Goal: Information Seeking & Learning: Learn about a topic

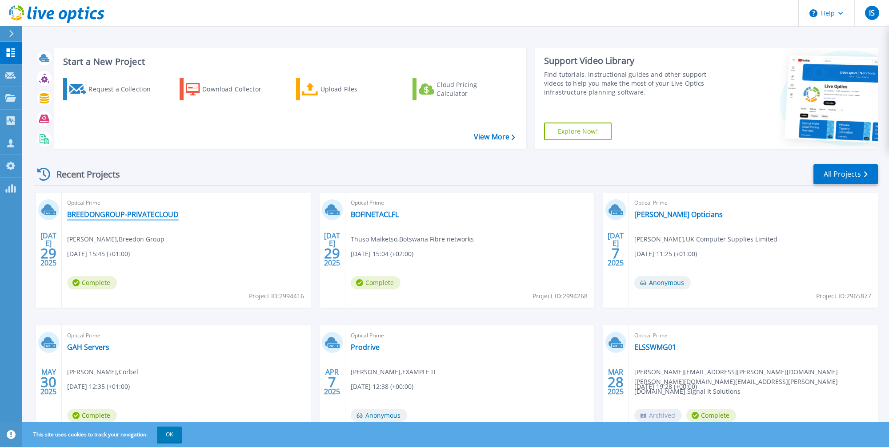
click at [114, 215] on link "BREEDONGROUP-PRIVATECLOUD" at bounding box center [123, 214] width 112 height 9
click at [830, 167] on link "All Projects" at bounding box center [845, 174] width 64 height 20
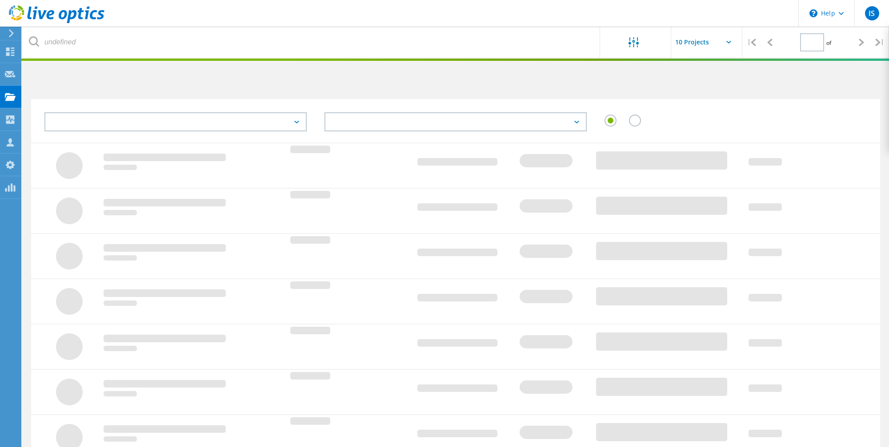
type input "1"
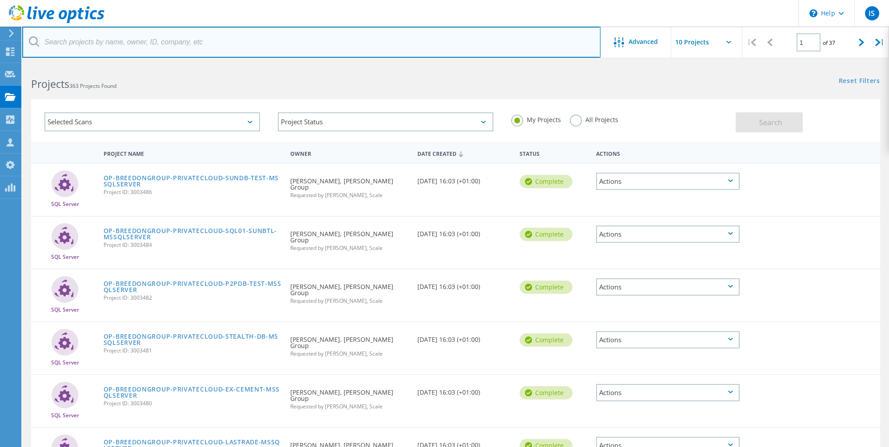
click at [210, 45] on input "text" at bounding box center [311, 42] width 578 height 31
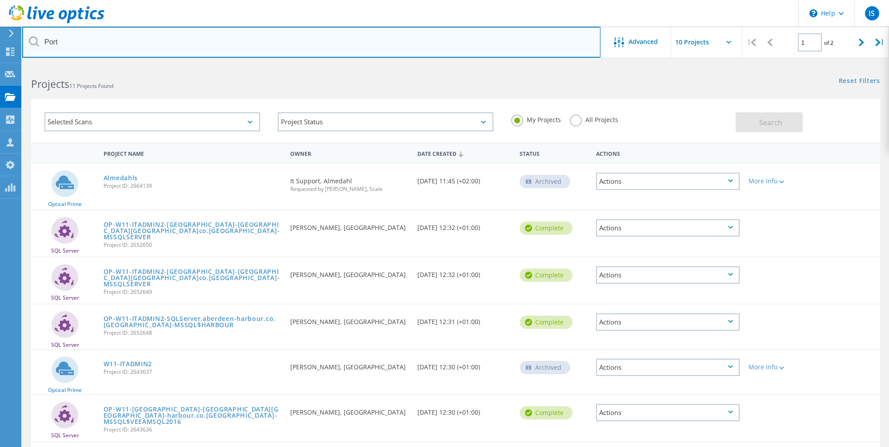
click at [112, 38] on input "Port" at bounding box center [311, 42] width 578 height 31
type input "[GEOGRAPHIC_DATA]"
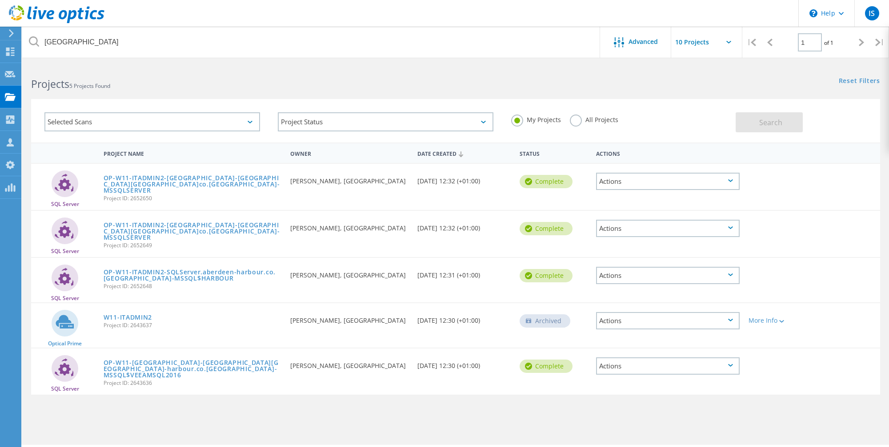
click at [578, 120] on label "All Projects" at bounding box center [594, 119] width 48 height 8
click at [0, 0] on input "All Projects" at bounding box center [0, 0] width 0 height 0
click at [770, 112] on div "Search" at bounding box center [805, 118] width 140 height 29
click at [753, 130] on button "Search" at bounding box center [768, 122] width 67 height 20
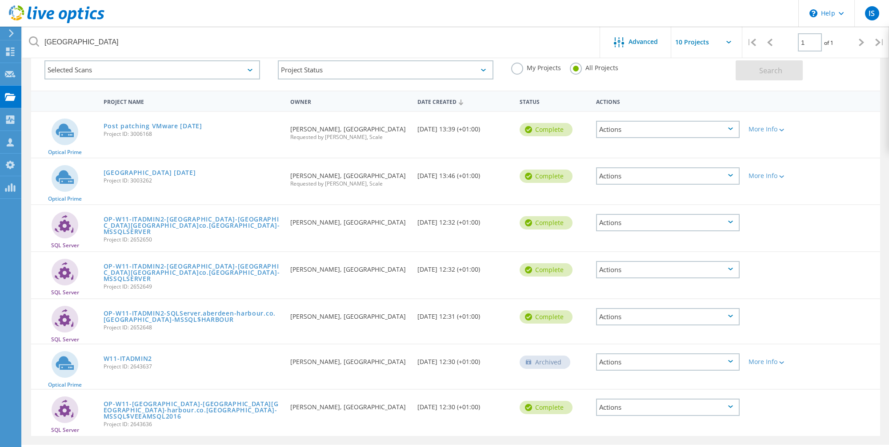
scroll to position [53, 0]
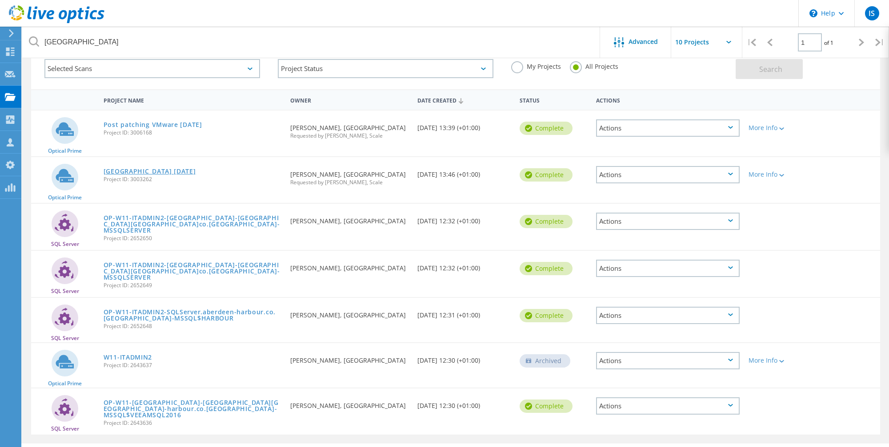
click at [136, 168] on link "[GEOGRAPHIC_DATA] [DATE]" at bounding box center [150, 171] width 92 height 6
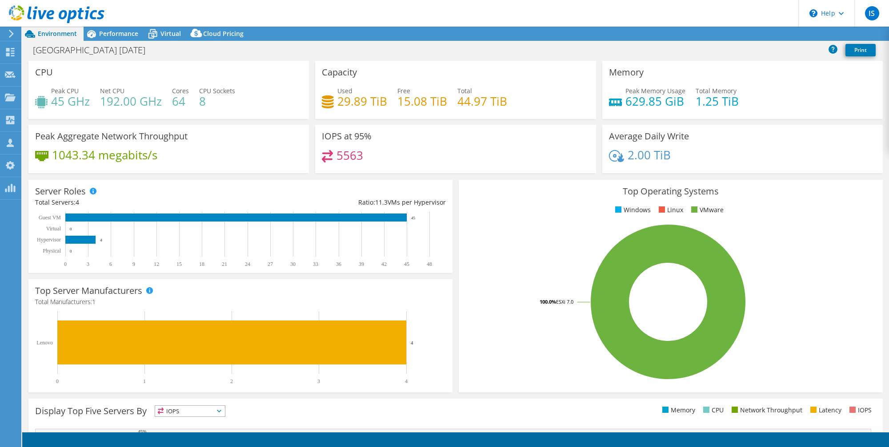
select select "USD"
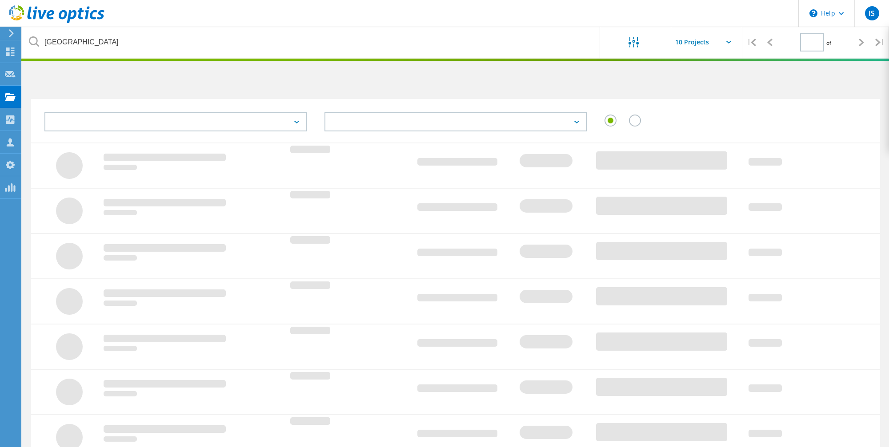
type input "1"
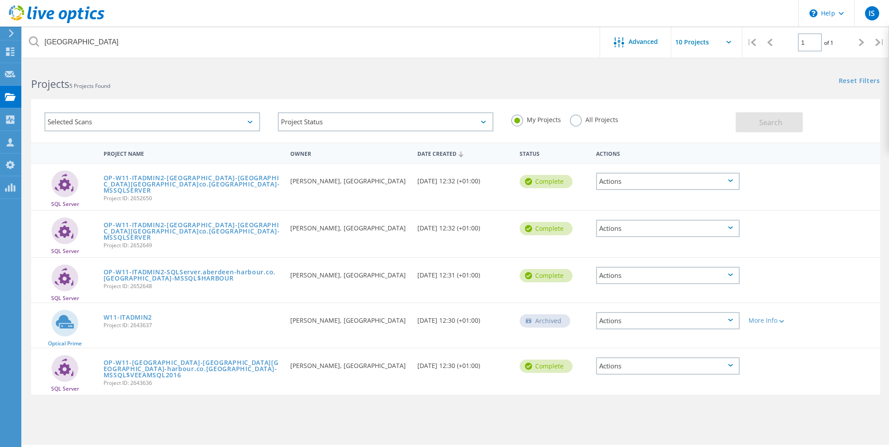
click at [571, 122] on label "All Projects" at bounding box center [594, 119] width 48 height 8
click at [0, 0] on input "All Projects" at bounding box center [0, 0] width 0 height 0
click at [774, 118] on span "Search" at bounding box center [770, 123] width 23 height 10
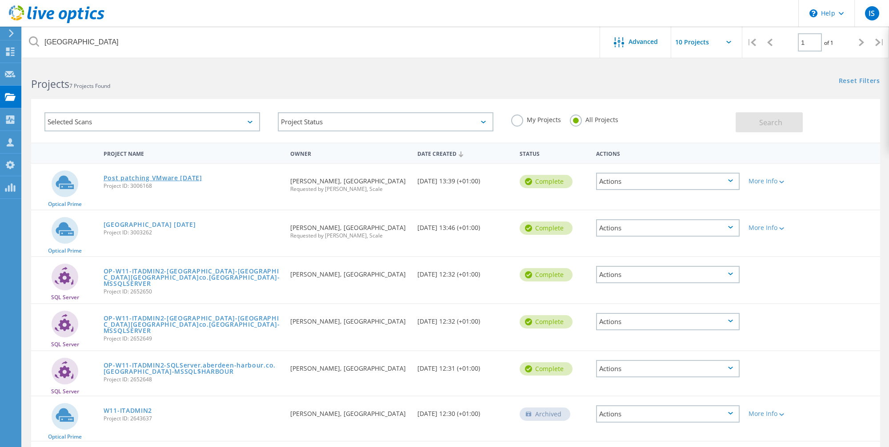
click at [128, 180] on link "Post patching VMware Aug 2025" at bounding box center [153, 178] width 99 height 6
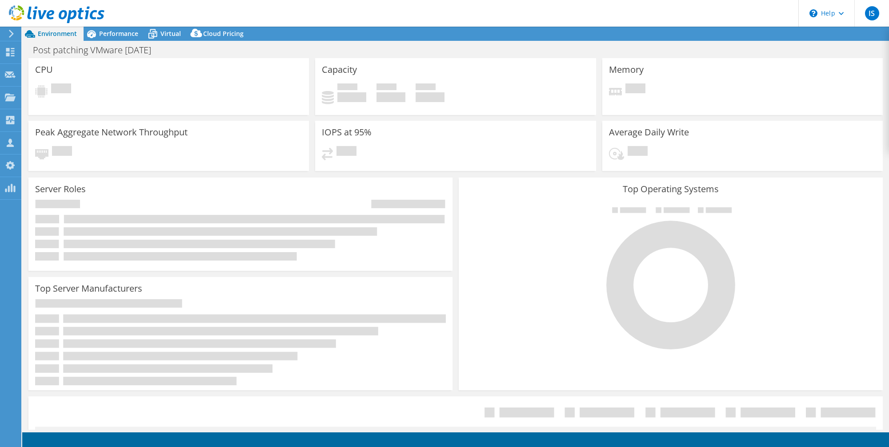
select select "EULondon"
select select "GBP"
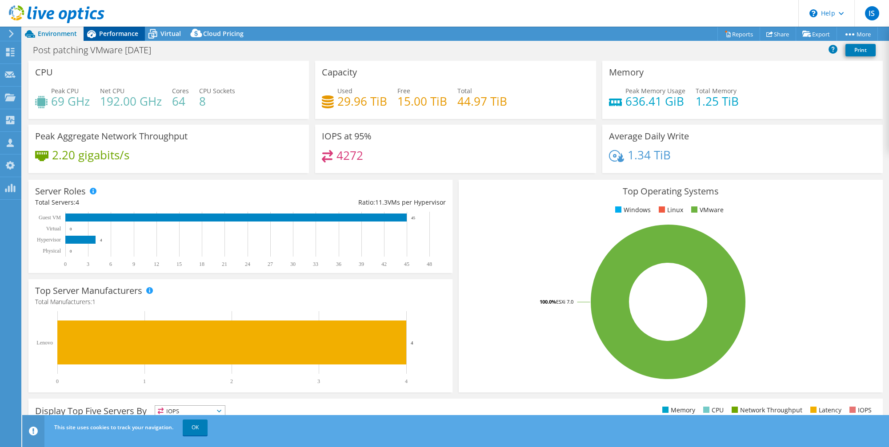
click at [116, 32] on span "Performance" at bounding box center [118, 33] width 39 height 8
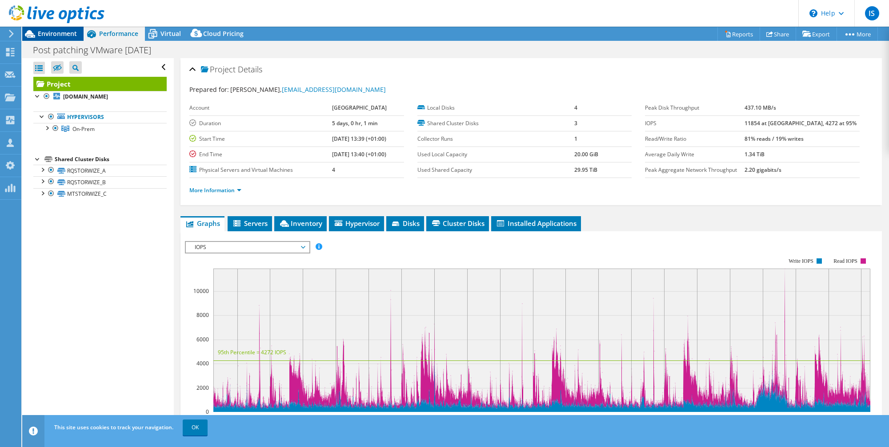
click at [46, 36] on span "Environment" at bounding box center [57, 33] width 39 height 8
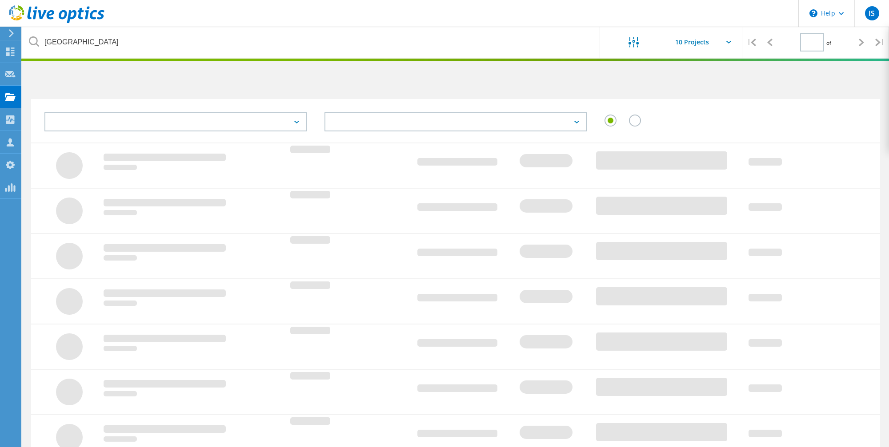
type input "1"
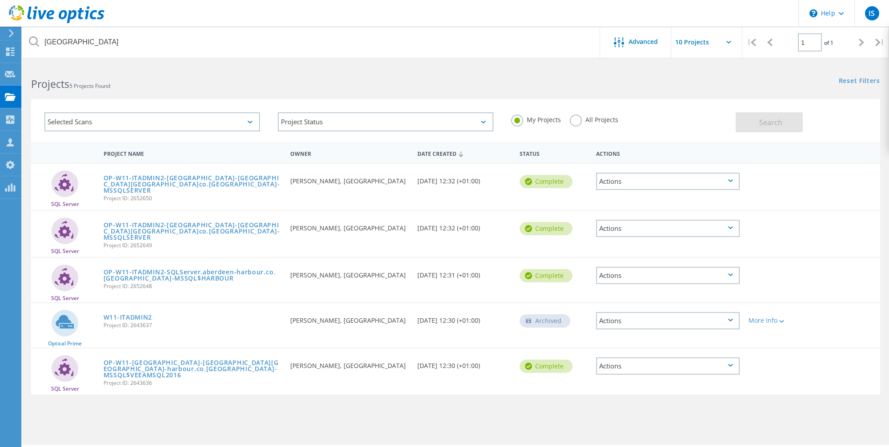
click at [579, 121] on label "All Projects" at bounding box center [594, 119] width 48 height 8
click at [0, 0] on input "All Projects" at bounding box center [0, 0] width 0 height 0
click at [763, 123] on span "Search" at bounding box center [770, 123] width 23 height 10
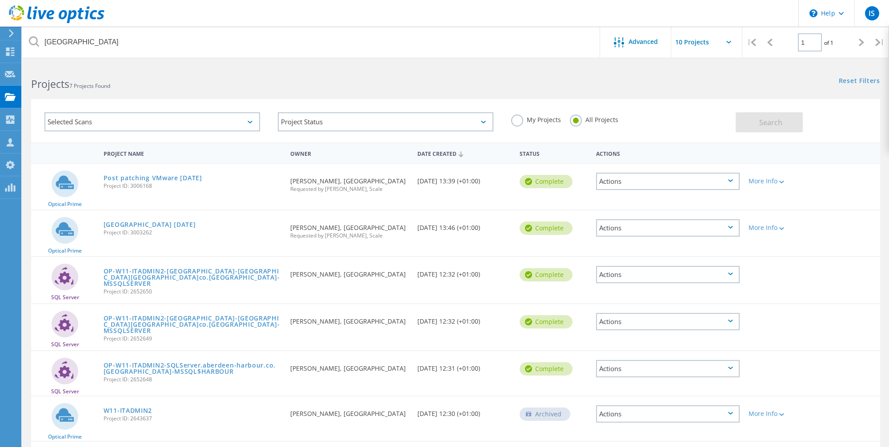
click at [132, 230] on span "Project ID: 3003262" at bounding box center [193, 232] width 178 height 5
click at [133, 224] on link "[GEOGRAPHIC_DATA] [DATE]" at bounding box center [150, 225] width 92 height 6
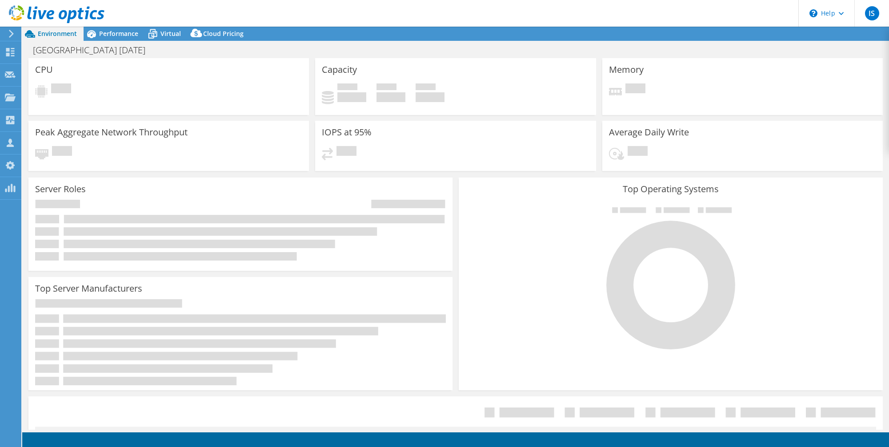
select select "USD"
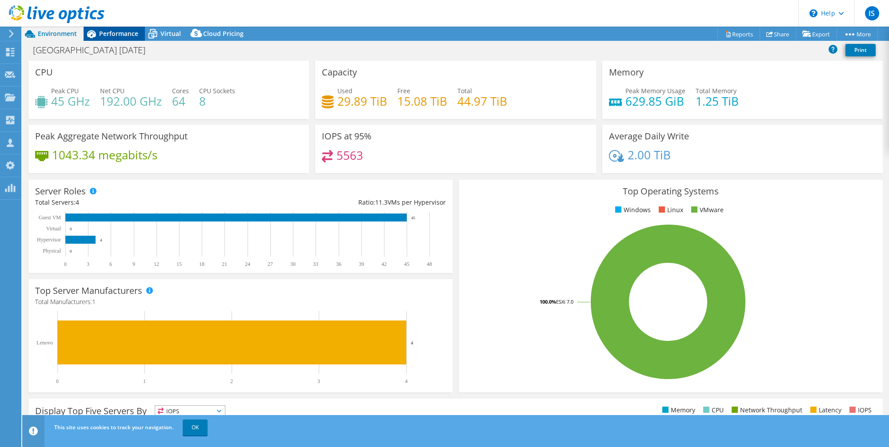
click at [114, 30] on span "Performance" at bounding box center [118, 33] width 39 height 8
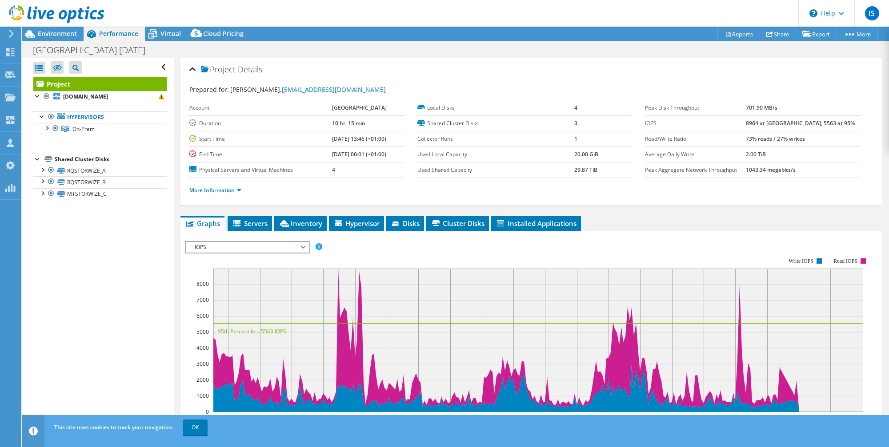
scroll to position [176, 0]
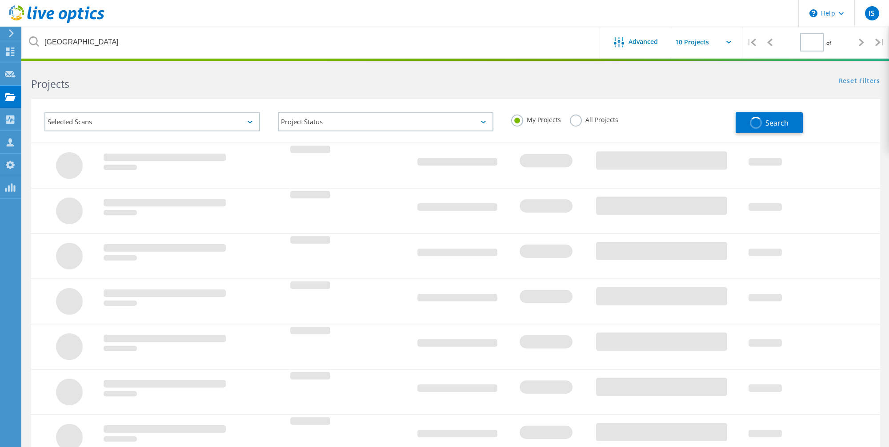
type input "1"
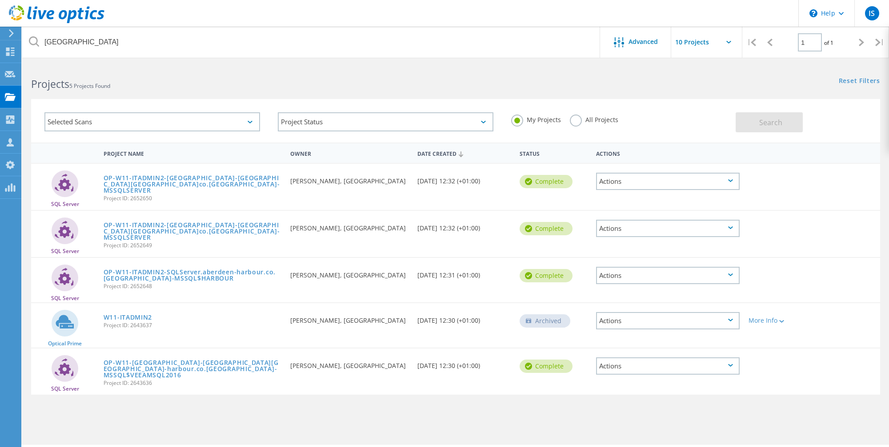
click at [575, 123] on label "All Projects" at bounding box center [594, 119] width 48 height 8
click at [0, 0] on input "All Projects" at bounding box center [0, 0] width 0 height 0
click at [769, 121] on span "Search" at bounding box center [770, 123] width 23 height 10
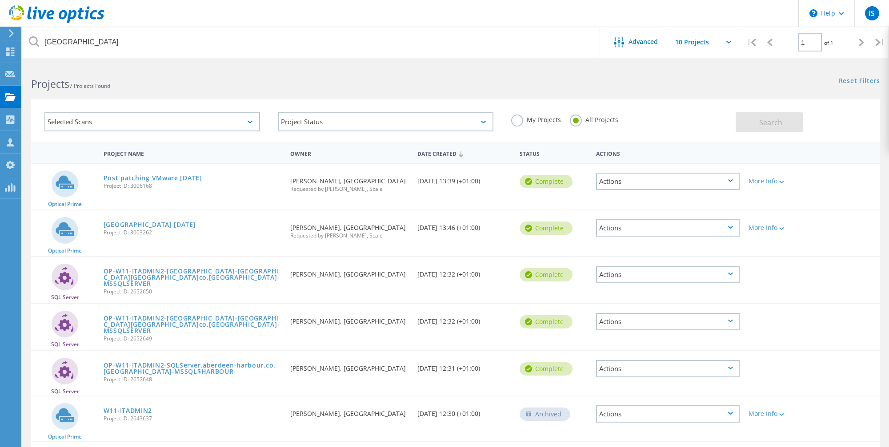
click at [156, 176] on link "Post patching VMware [DATE]" at bounding box center [153, 178] width 99 height 6
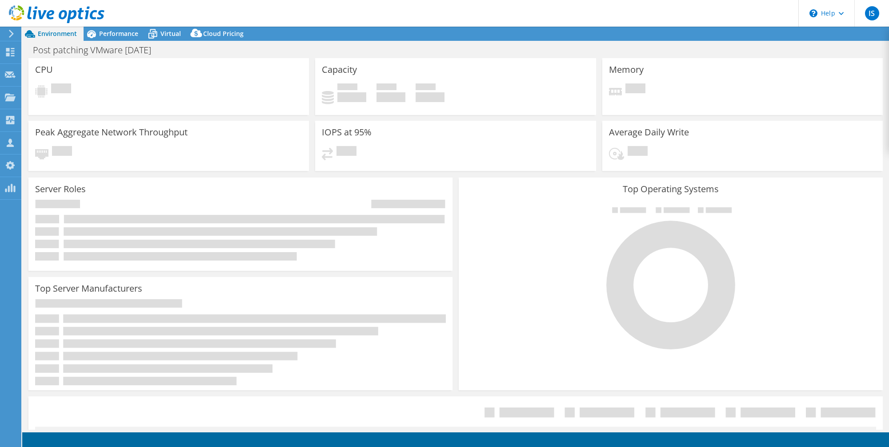
select select "EULondon"
select select "GBP"
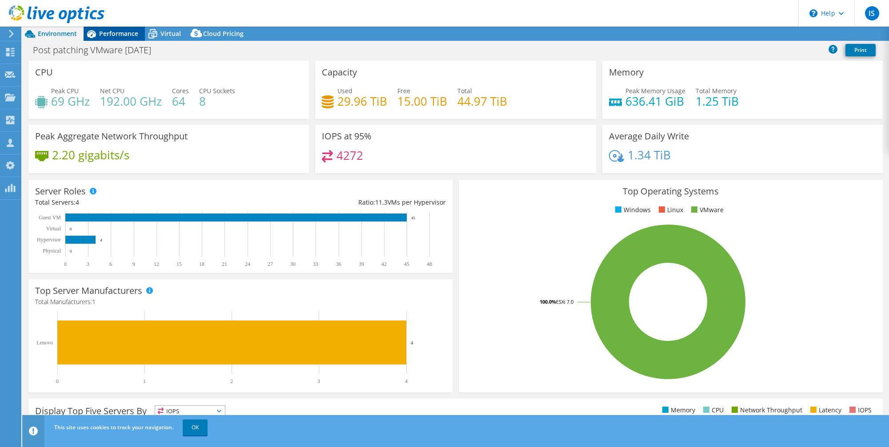
click at [106, 29] on span "Performance" at bounding box center [118, 33] width 39 height 8
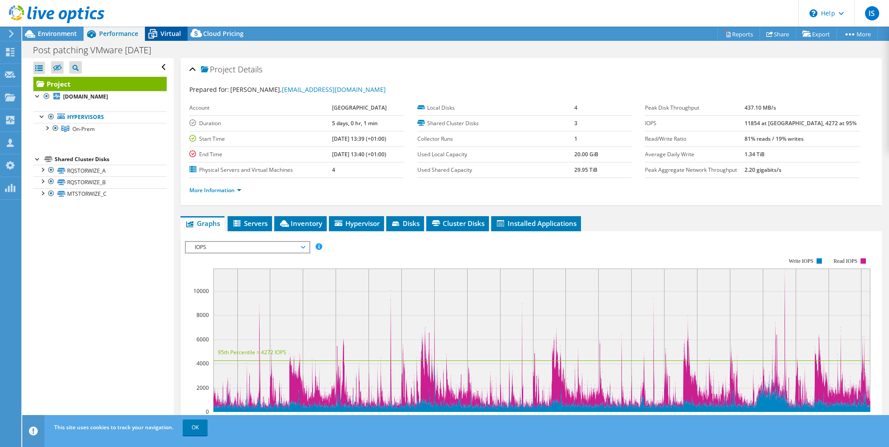
click at [164, 34] on span "Virtual" at bounding box center [170, 33] width 20 height 8
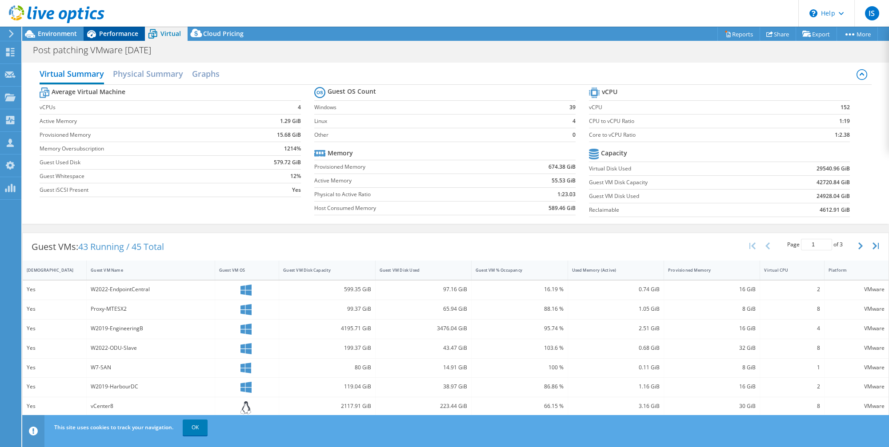
click at [112, 31] on span "Performance" at bounding box center [118, 33] width 39 height 8
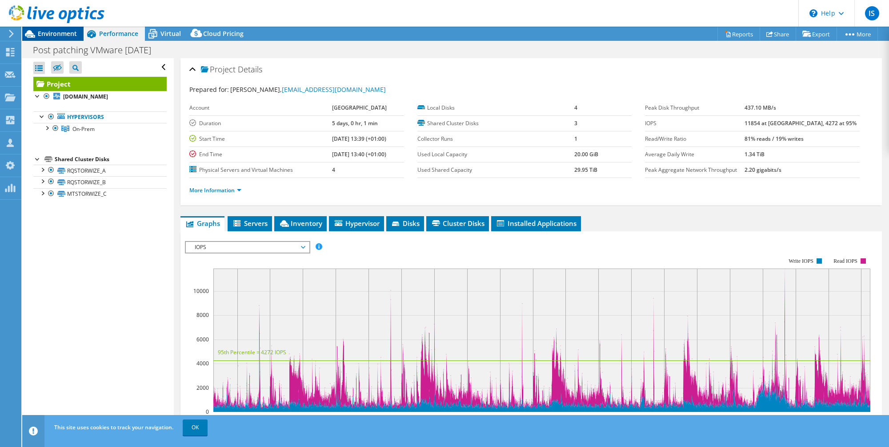
click at [56, 32] on span "Environment" at bounding box center [57, 33] width 39 height 8
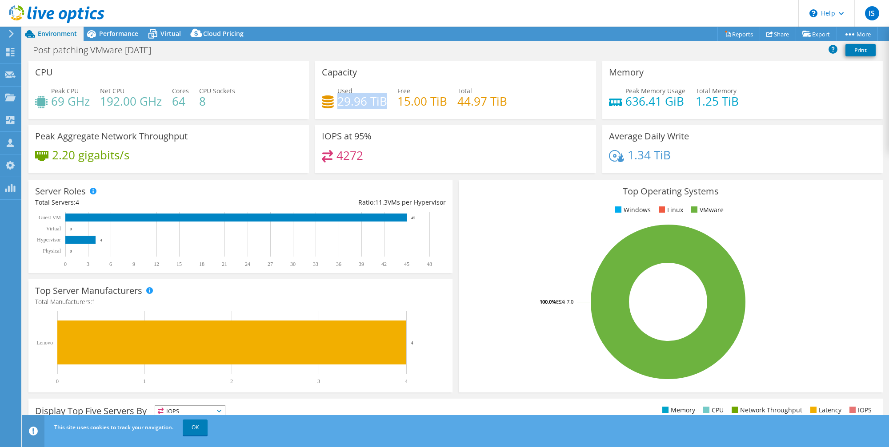
drag, startPoint x: 338, startPoint y: 102, endPoint x: 384, endPoint y: 106, distance: 46.3
click at [384, 106] on h4 "29.96 TiB" at bounding box center [362, 101] width 50 height 10
click at [395, 132] on div "IOPS at 95% 4272" at bounding box center [455, 149] width 280 height 48
drag, startPoint x: 339, startPoint y: 104, endPoint x: 386, endPoint y: 107, distance: 47.6
click at [386, 106] on h4 "29.96 TiB" at bounding box center [362, 101] width 50 height 10
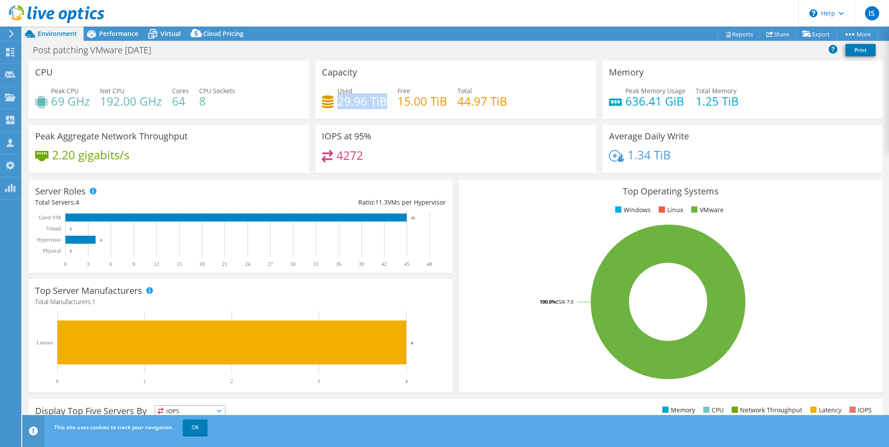
click at [386, 106] on h4 "29.96 TiB" at bounding box center [362, 101] width 50 height 10
click at [107, 36] on span "Performance" at bounding box center [118, 33] width 39 height 8
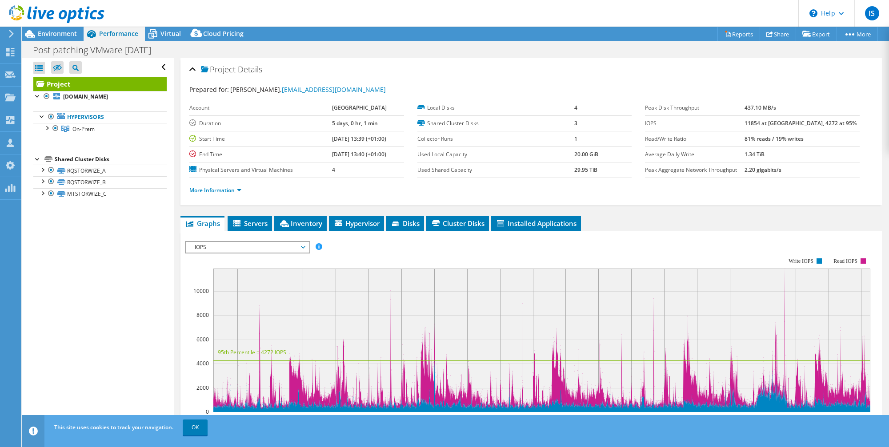
click at [261, 248] on span "IOPS" at bounding box center [247, 247] width 114 height 11
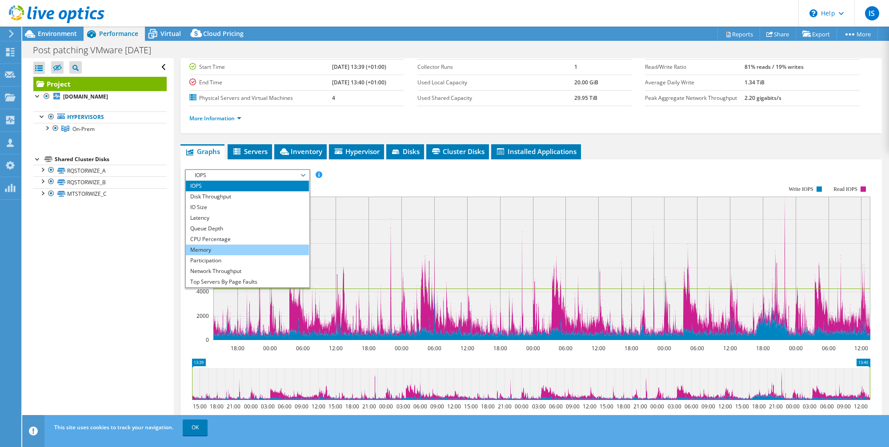
scroll to position [32, 0]
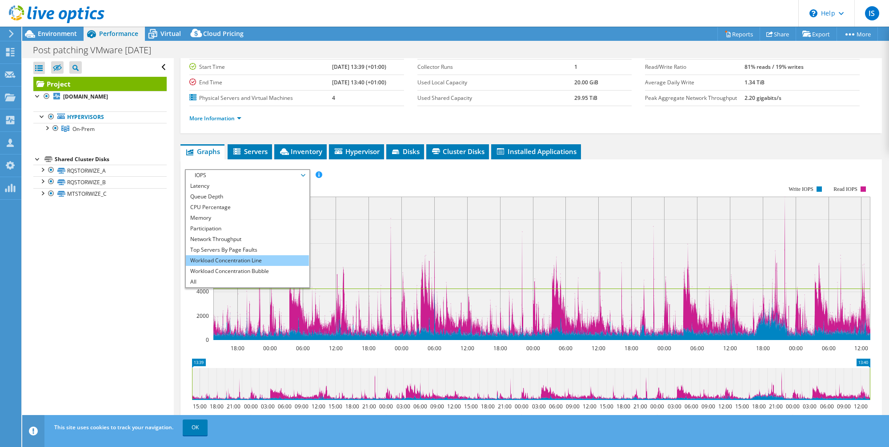
click at [228, 259] on li "Workload Concentration Line" at bounding box center [247, 260] width 123 height 11
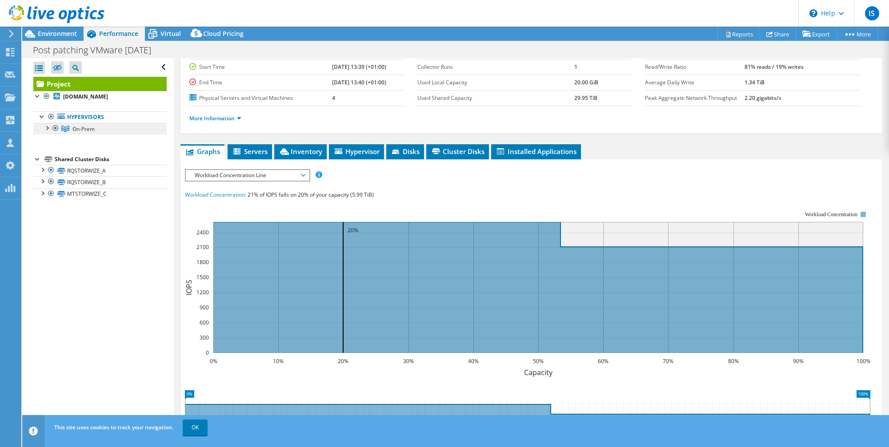
click at [71, 132] on link "On-Prem" at bounding box center [99, 129] width 133 height 12
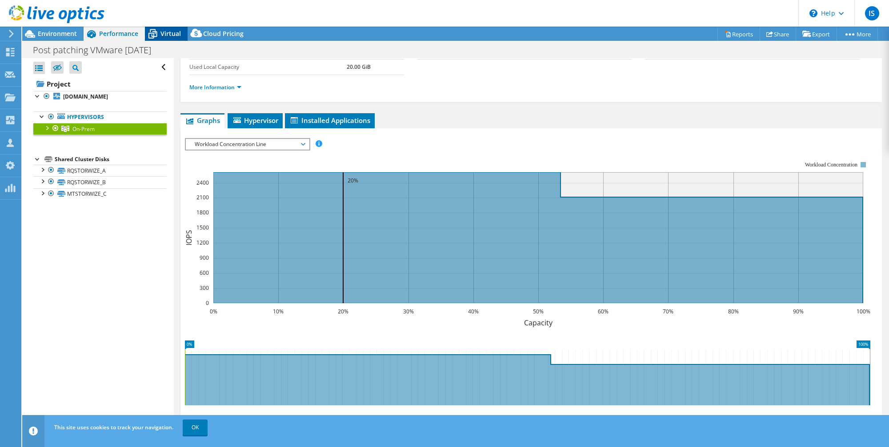
click at [164, 38] on div "Virtual" at bounding box center [166, 34] width 43 height 14
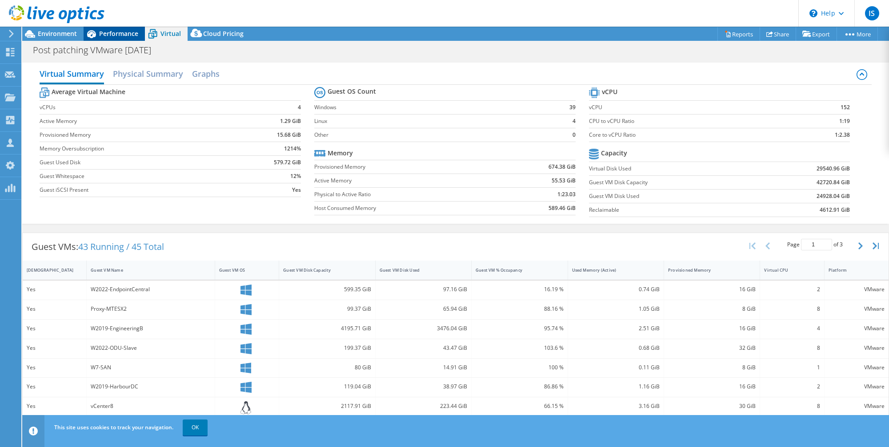
click at [112, 31] on span "Performance" at bounding box center [118, 33] width 39 height 8
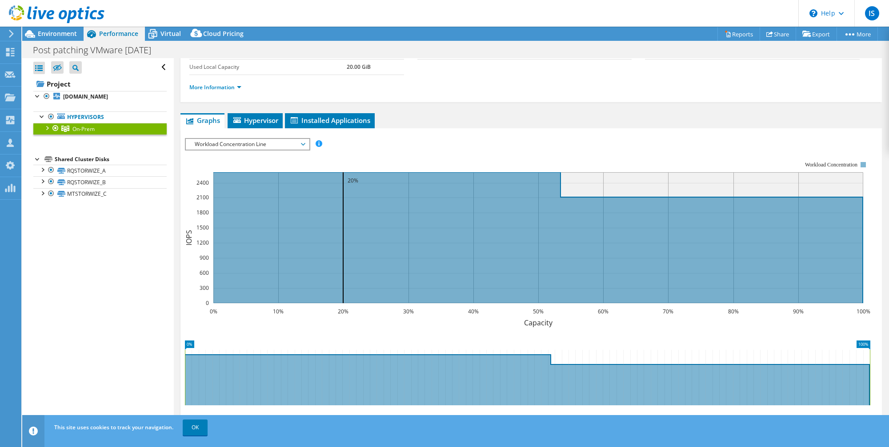
scroll to position [0, 0]
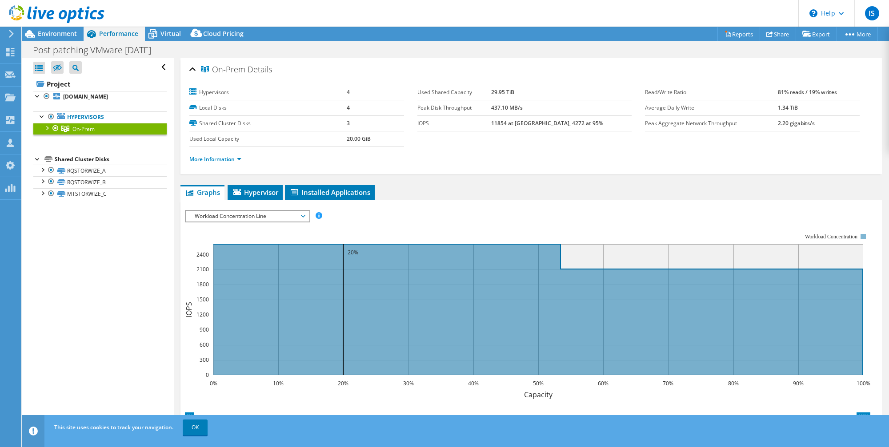
click at [243, 214] on span "Workload Concentration Line" at bounding box center [247, 216] width 114 height 11
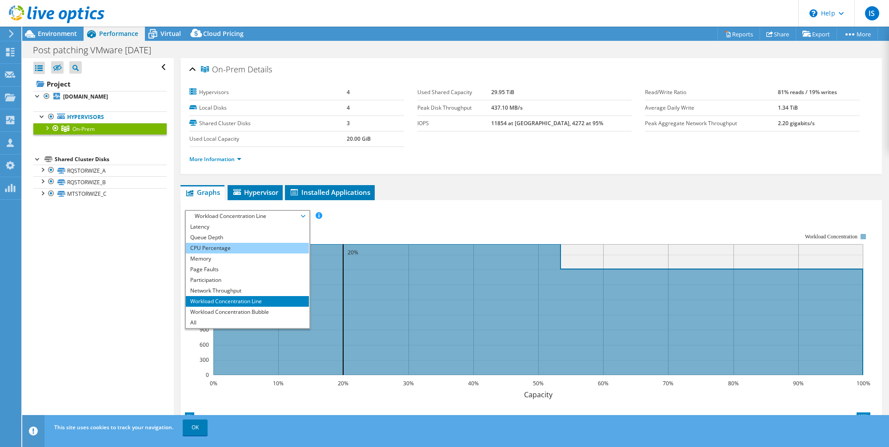
click at [230, 246] on li "CPU Percentage" at bounding box center [247, 248] width 123 height 11
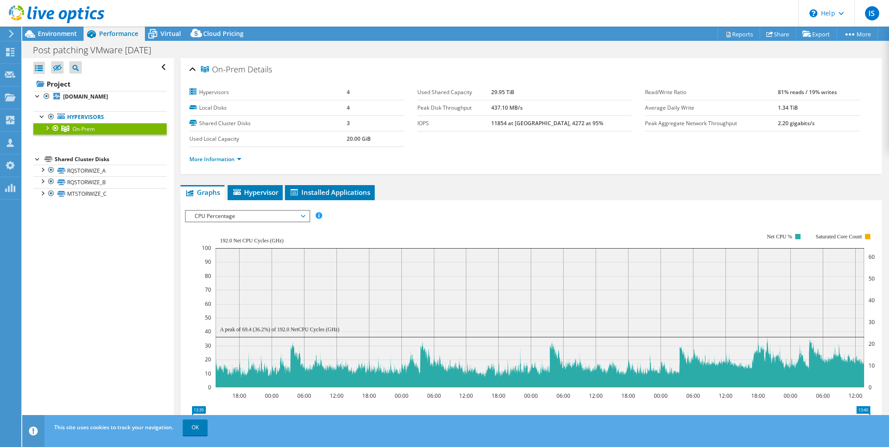
click at [45, 129] on div at bounding box center [46, 127] width 9 height 9
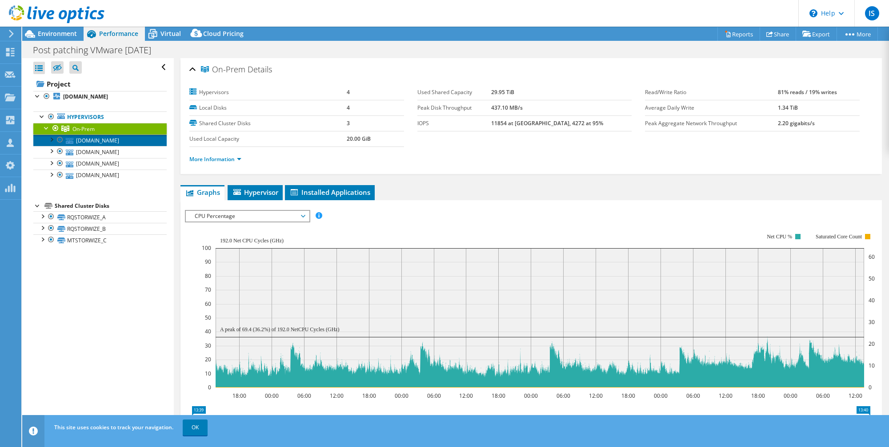
click at [93, 140] on link "mtesx2.aberdeen-harbour.co.uk" at bounding box center [99, 141] width 133 height 12
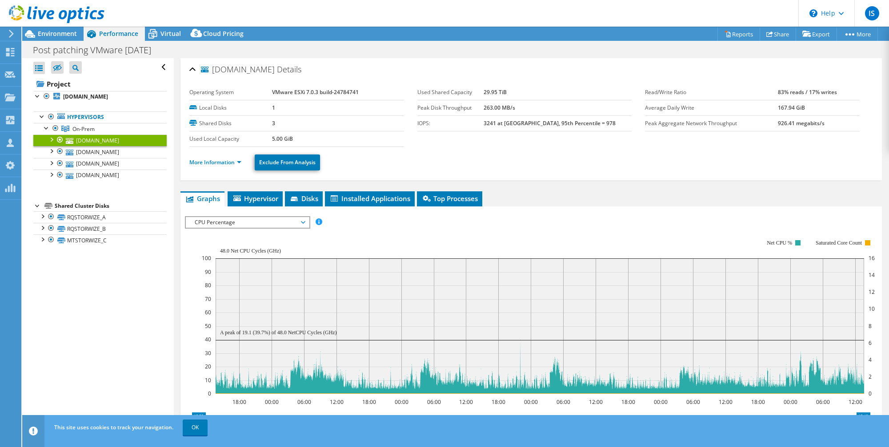
click at [223, 166] on li "More Information" at bounding box center [217, 163] width 57 height 10
click at [223, 161] on link "More Information" at bounding box center [215, 163] width 52 height 8
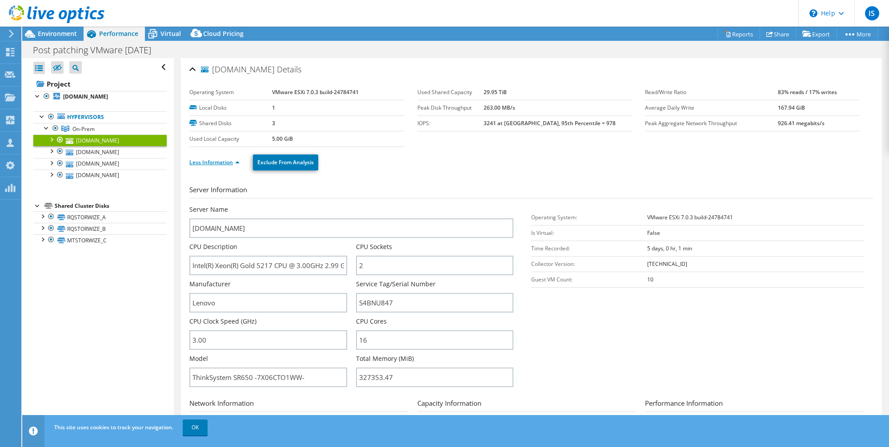
click at [223, 159] on link "Less Information" at bounding box center [214, 163] width 50 height 8
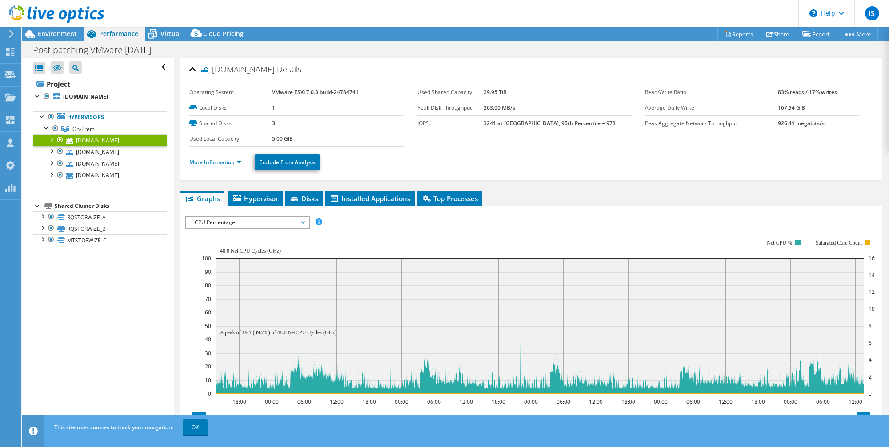
click at [223, 160] on link "More Information" at bounding box center [215, 163] width 52 height 8
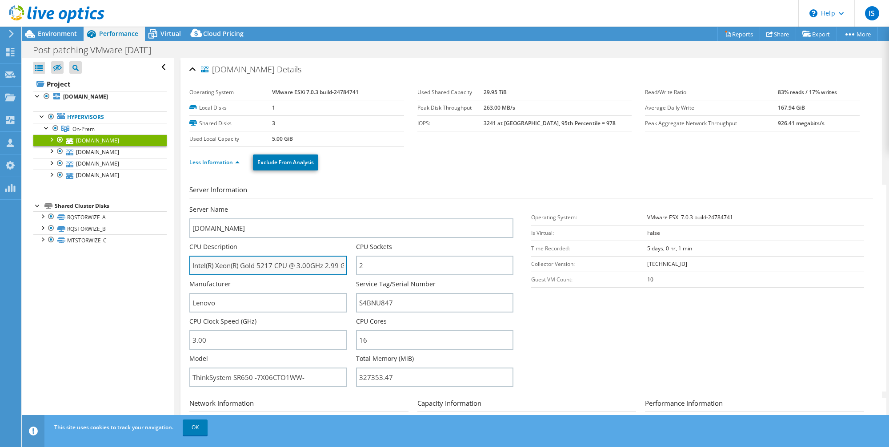
drag, startPoint x: 243, startPoint y: 265, endPoint x: 275, endPoint y: 263, distance: 32.1
click at [275, 263] on input "Intel(R) Xeon(R) Gold 5217 CPU @ 3.00GHz 2.99 GHz" at bounding box center [267, 266] width 157 height 20
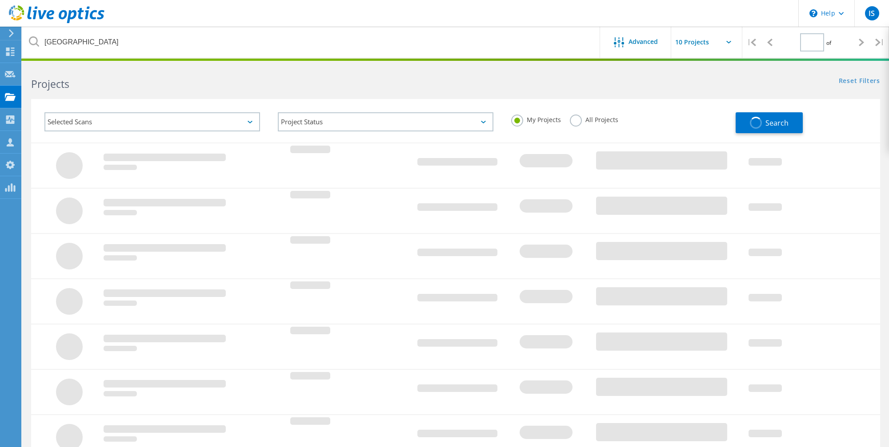
type input "1"
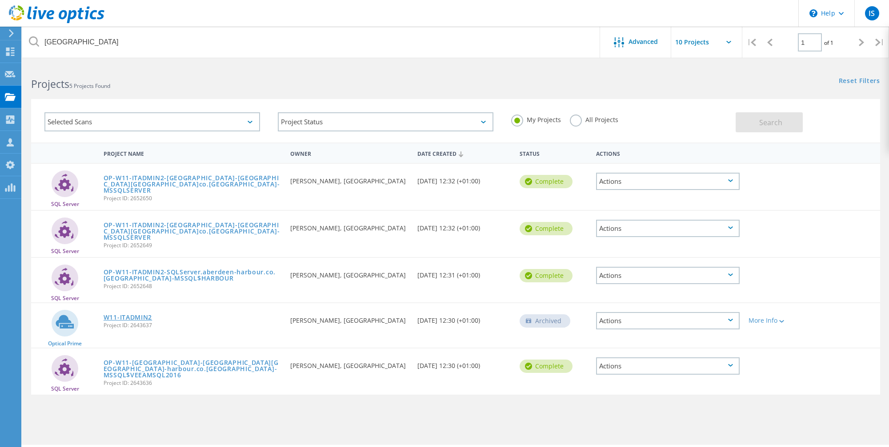
click at [131, 318] on link "W11-ITADMIN2" at bounding box center [128, 318] width 48 height 6
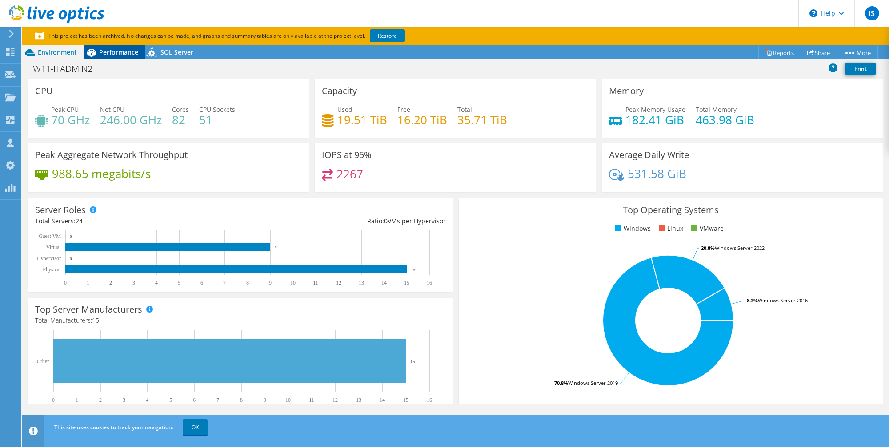
click at [109, 56] on div "Performance" at bounding box center [114, 52] width 61 height 14
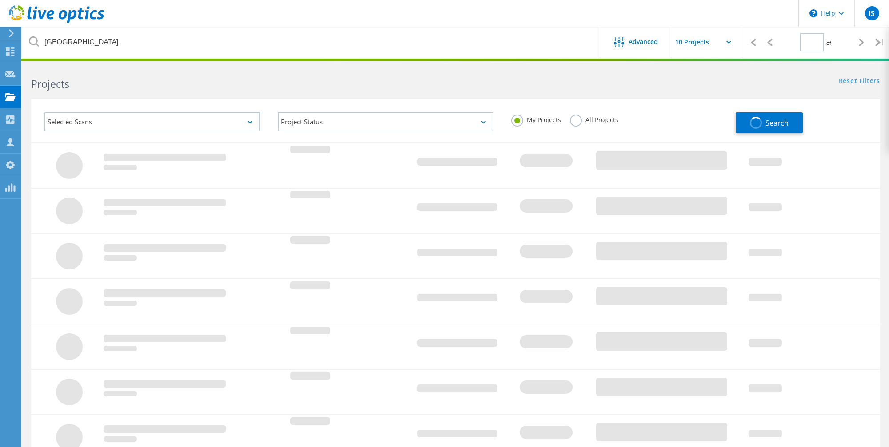
type input "1"
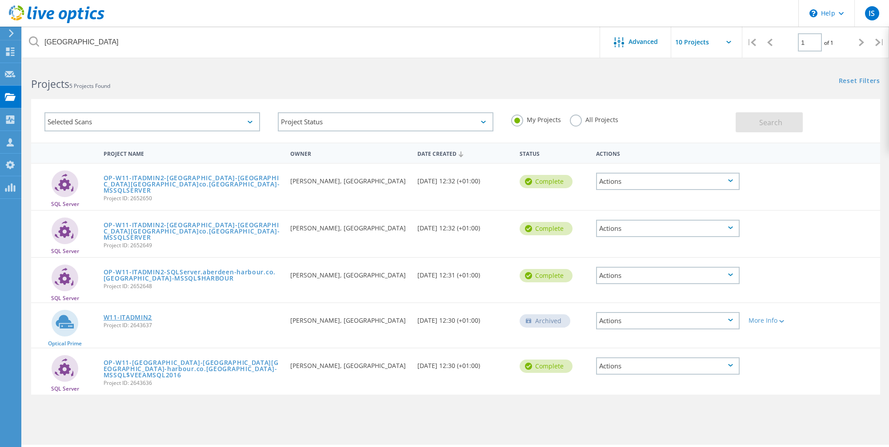
click at [120, 316] on link "W11-ITADMIN2" at bounding box center [128, 318] width 48 height 6
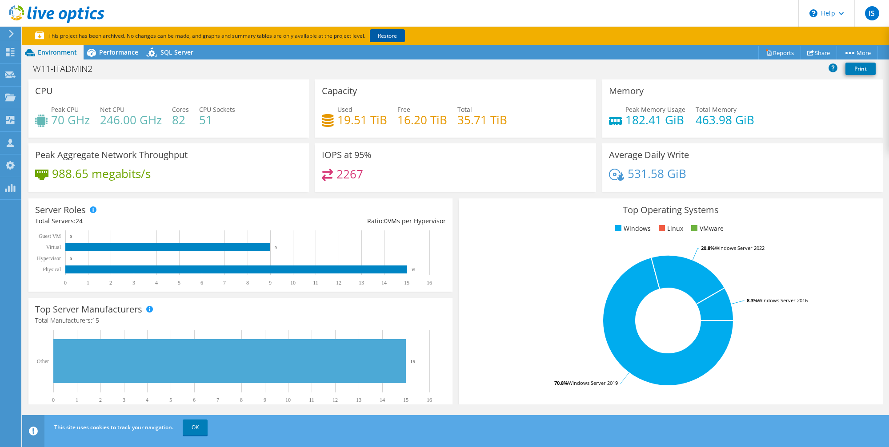
click at [389, 31] on link "Restore" at bounding box center [387, 35] width 35 height 13
click at [116, 56] on span "Performance" at bounding box center [118, 52] width 39 height 8
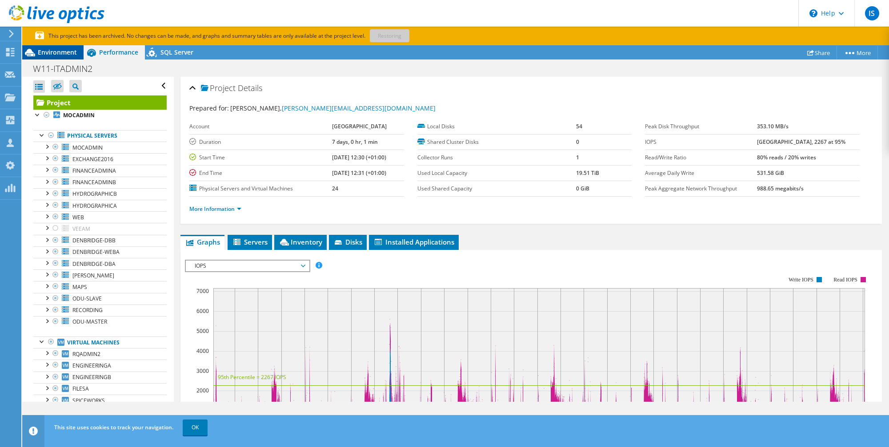
click at [54, 47] on div "Environment" at bounding box center [52, 52] width 61 height 14
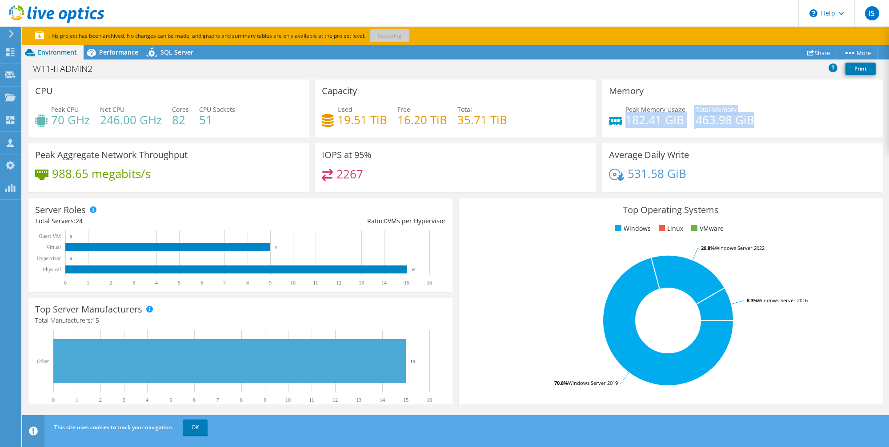
drag, startPoint x: 627, startPoint y: 122, endPoint x: 776, endPoint y: 124, distance: 149.3
click at [776, 124] on div "Peak Memory Usage 182.41 GiB Total Memory 463.98 GiB" at bounding box center [742, 119] width 267 height 29
click at [740, 178] on div "531.58 GiB" at bounding box center [742, 178] width 267 height 19
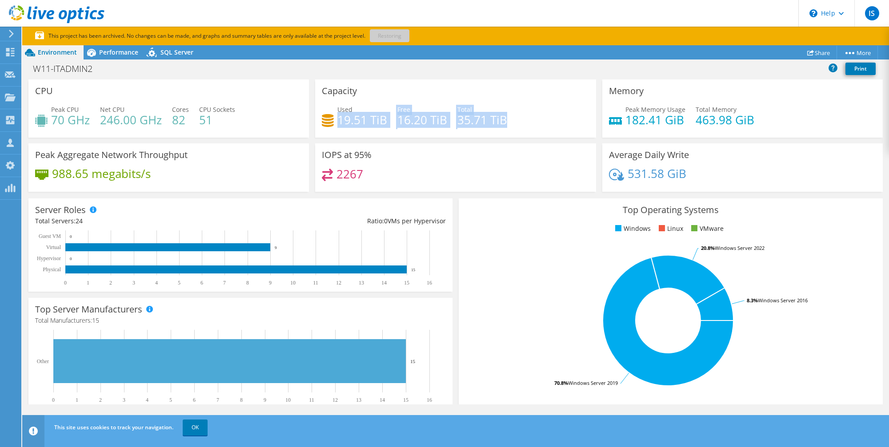
drag, startPoint x: 339, startPoint y: 120, endPoint x: 555, endPoint y: 121, distance: 215.1
click at [555, 121] on div "Used 19.51 TiB Free 16.20 TiB Total 35.71 TiB" at bounding box center [455, 119] width 267 height 29
click at [545, 240] on div "Top Operating Systems Windows Linux VMware 70.8% Windows Server 2019 20.8% Wind…" at bounding box center [671, 305] width 424 height 213
drag, startPoint x: 339, startPoint y: 122, endPoint x: 387, endPoint y: 123, distance: 48.4
click at [387, 123] on div "Used 19.51 TiB Free 16.20 TiB Total 35.71 TiB" at bounding box center [455, 119] width 267 height 29
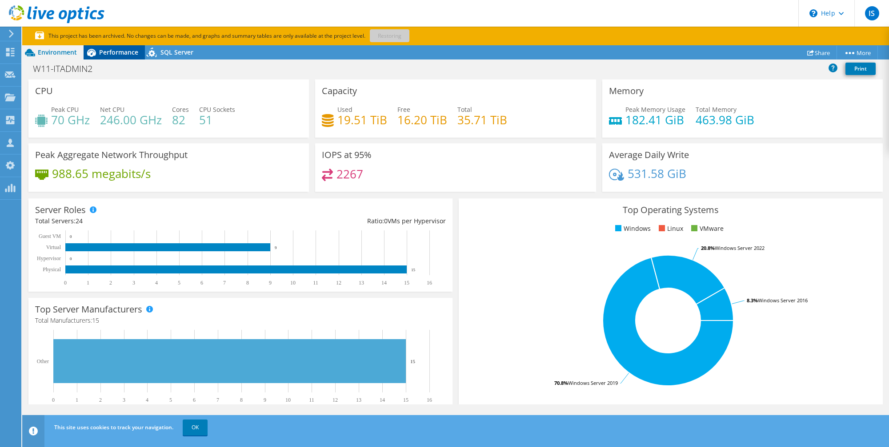
click at [119, 52] on span "Performance" at bounding box center [118, 52] width 39 height 8
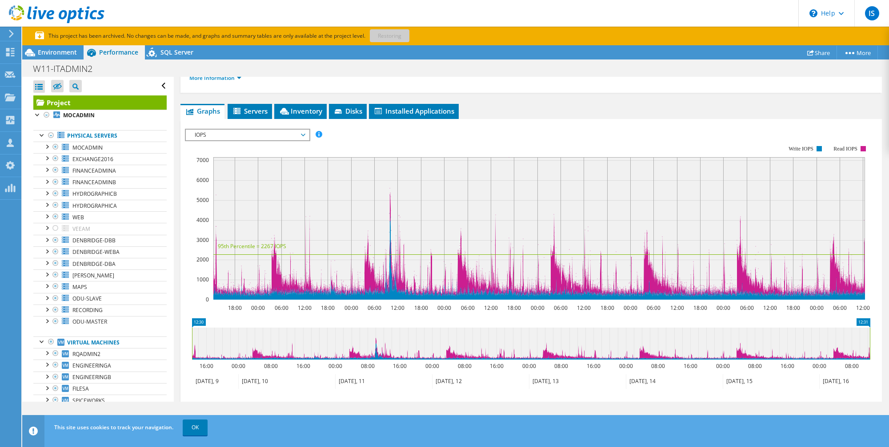
scroll to position [134, 0]
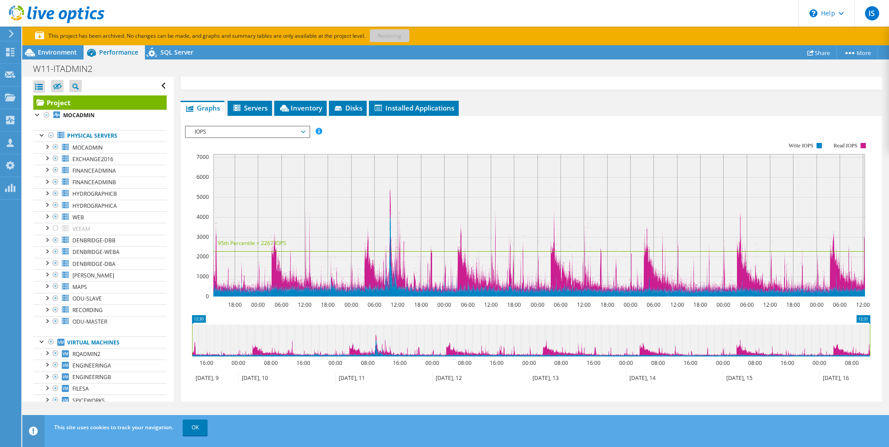
click at [225, 132] on span "IOPS" at bounding box center [247, 132] width 114 height 11
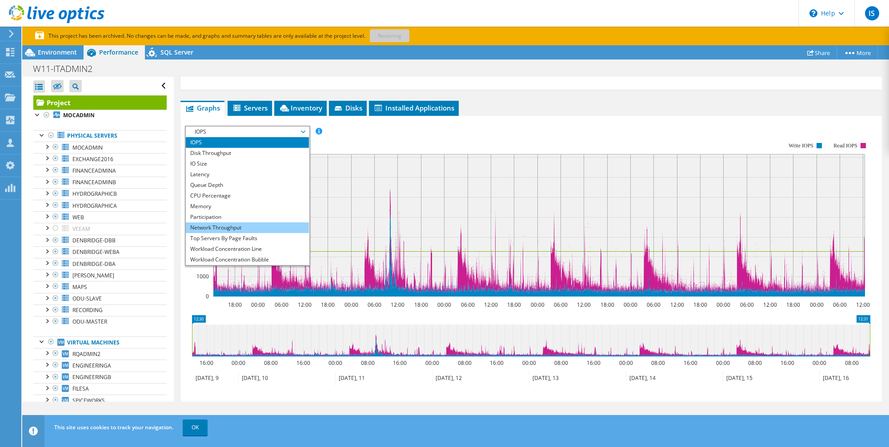
click at [234, 230] on li "Network Throughput" at bounding box center [247, 228] width 123 height 11
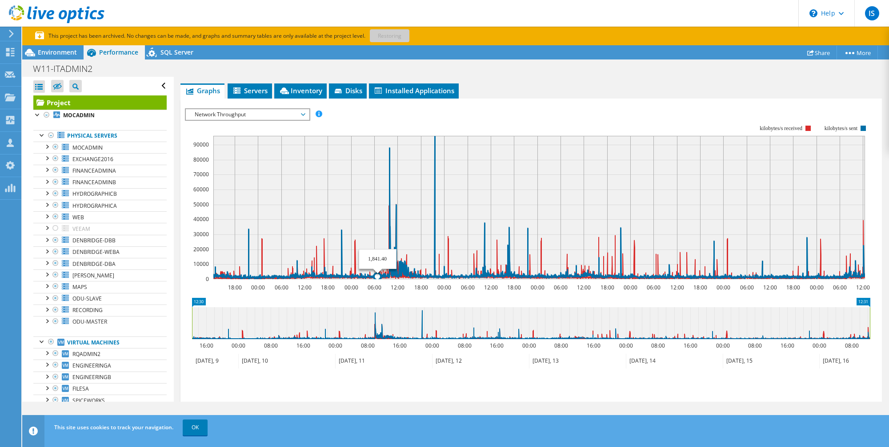
scroll to position [0, 0]
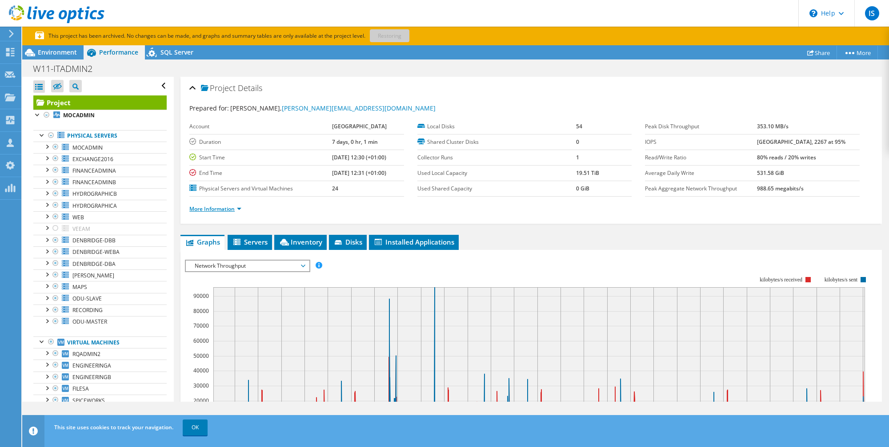
click at [199, 205] on link "More Information" at bounding box center [215, 209] width 52 height 8
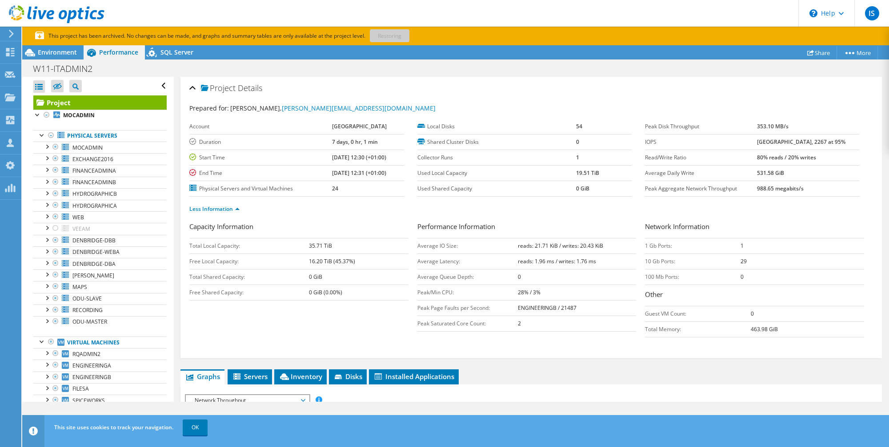
drag, startPoint x: 772, startPoint y: 126, endPoint x: 809, endPoint y: 126, distance: 37.3
click at [809, 127] on td "353.10 MB/s" at bounding box center [808, 127] width 103 height 16
drag, startPoint x: 770, startPoint y: 127, endPoint x: 804, endPoint y: 128, distance: 33.3
click at [804, 128] on tr "Peak Disk Throughput 353.10 MB/s" at bounding box center [752, 127] width 215 height 16
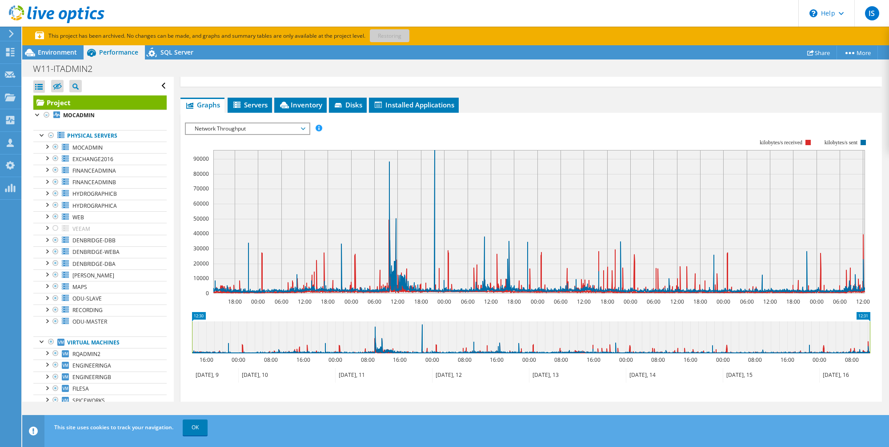
scroll to position [342, 0]
